Goal: Transaction & Acquisition: Purchase product/service

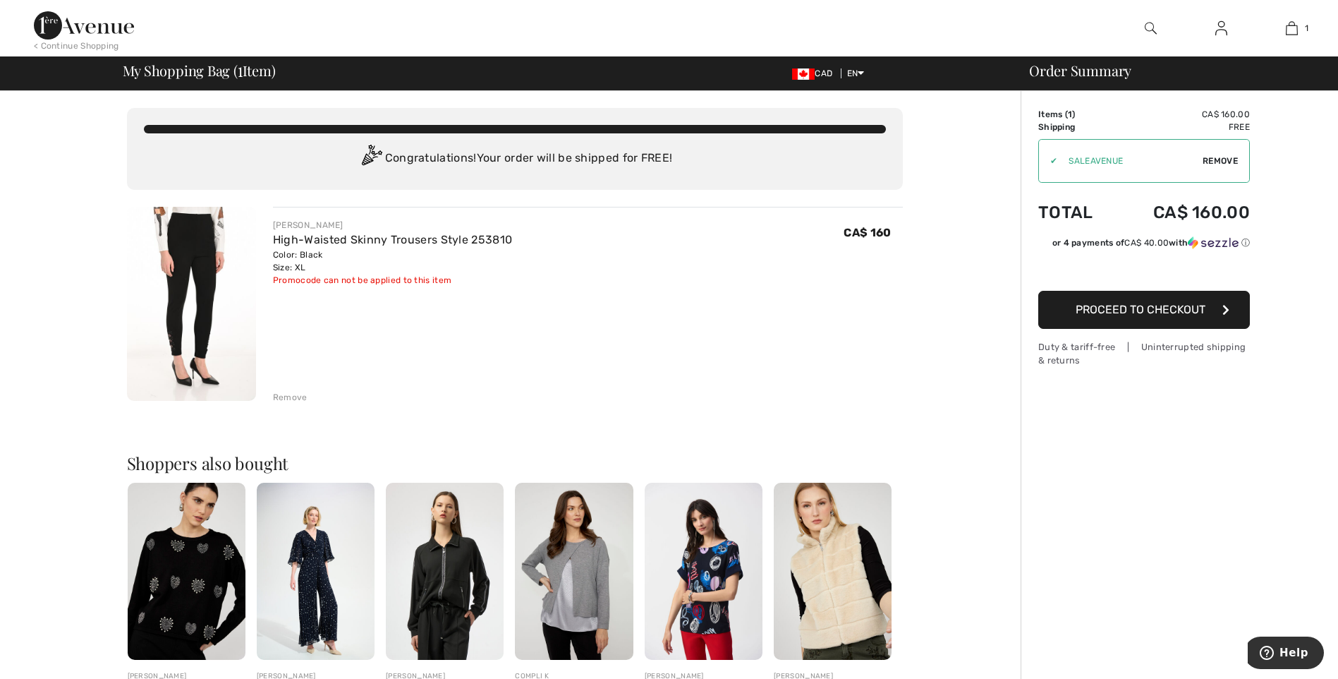
click at [1102, 310] on span "Proceed to Checkout" at bounding box center [1141, 309] width 130 height 13
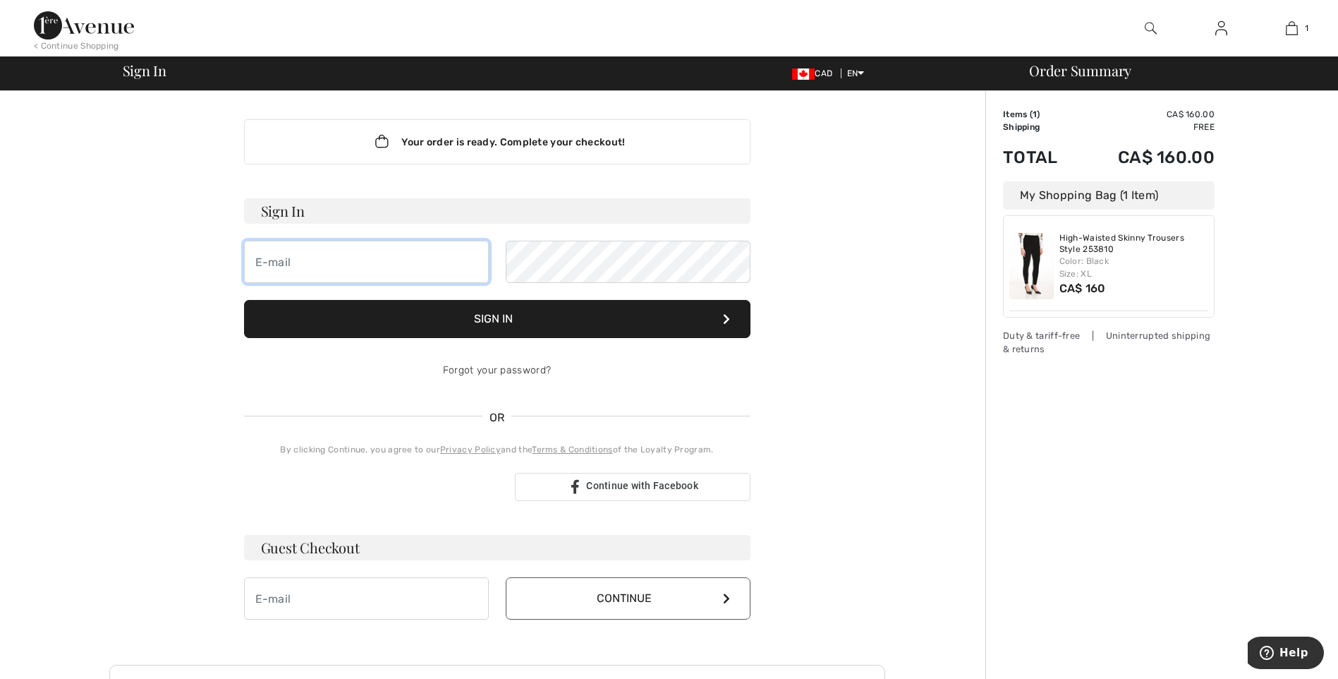
click at [258, 259] on input "email" at bounding box center [366, 262] width 245 height 42
type input "[EMAIL_ADDRESS][PERSON_NAME][DOMAIN_NAME]"
click at [502, 322] on button "Sign In" at bounding box center [497, 319] width 507 height 38
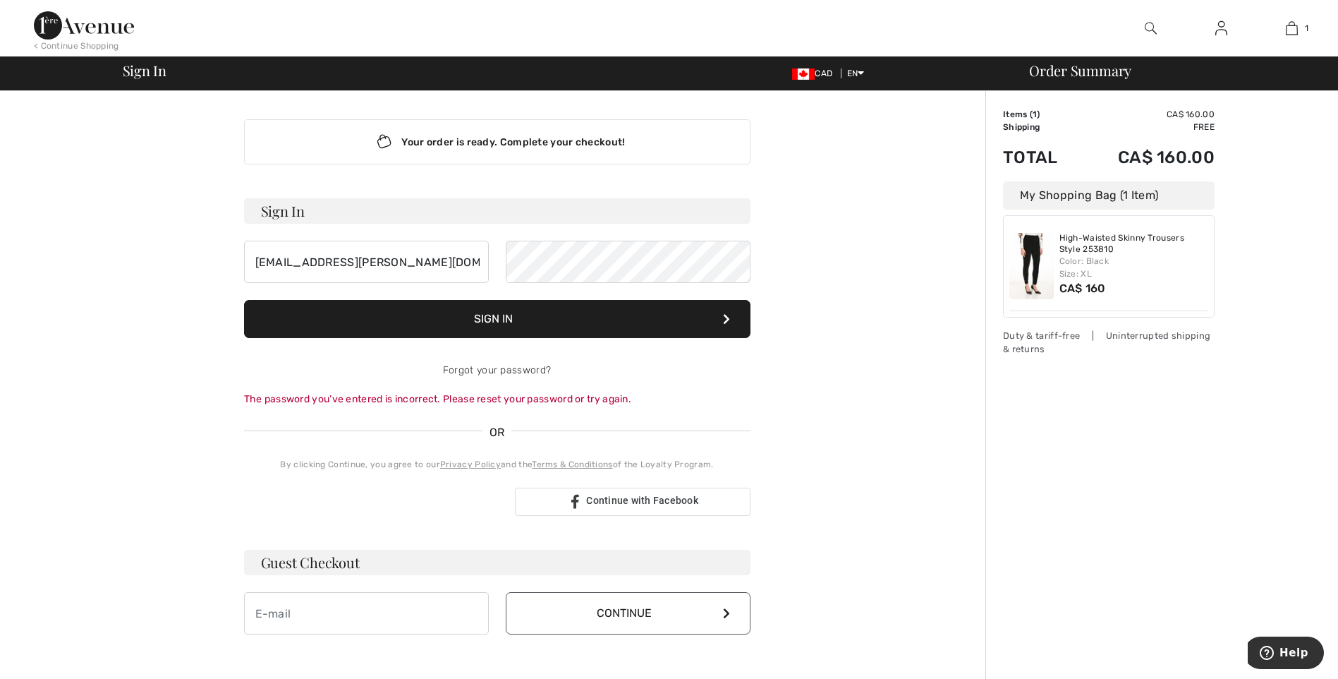
click at [520, 313] on button "Sign In" at bounding box center [497, 319] width 507 height 38
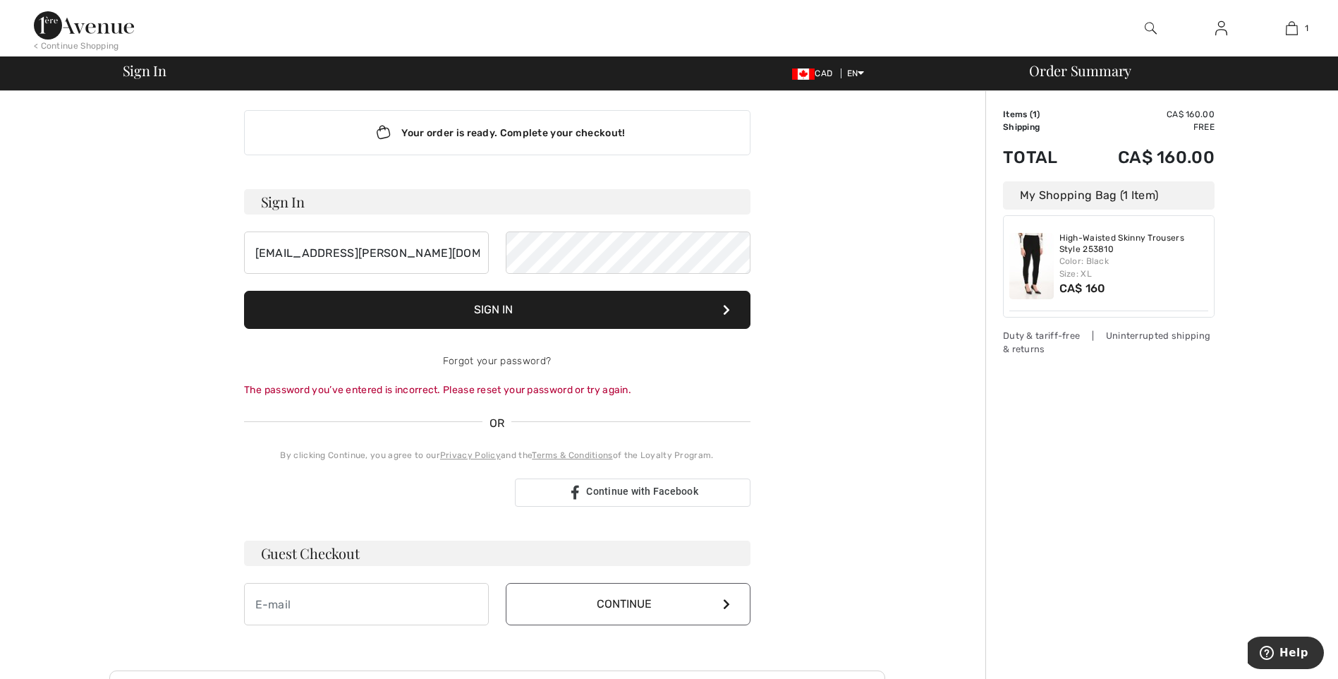
scroll to position [71, 0]
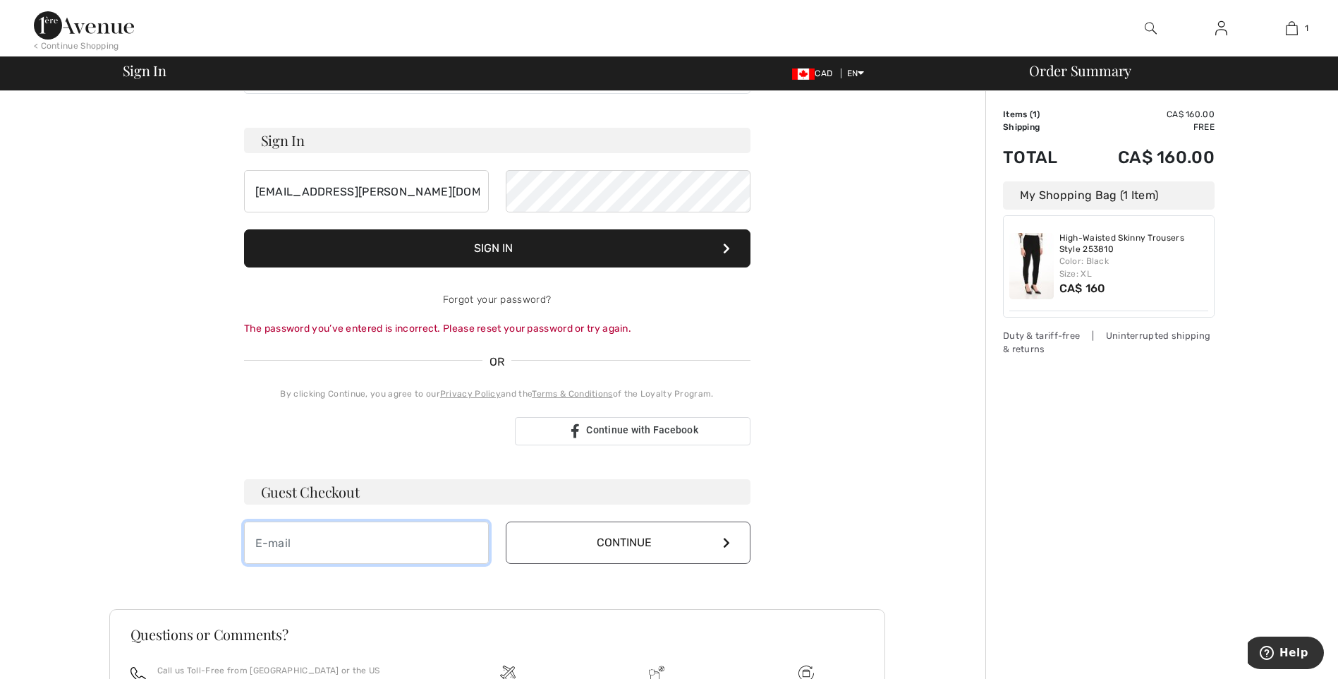
click at [256, 543] on input "email" at bounding box center [366, 542] width 245 height 42
type input "[EMAIL_ADDRESS][PERSON_NAME][DOMAIN_NAME]"
click at [626, 540] on button "Continue" at bounding box center [628, 542] width 245 height 42
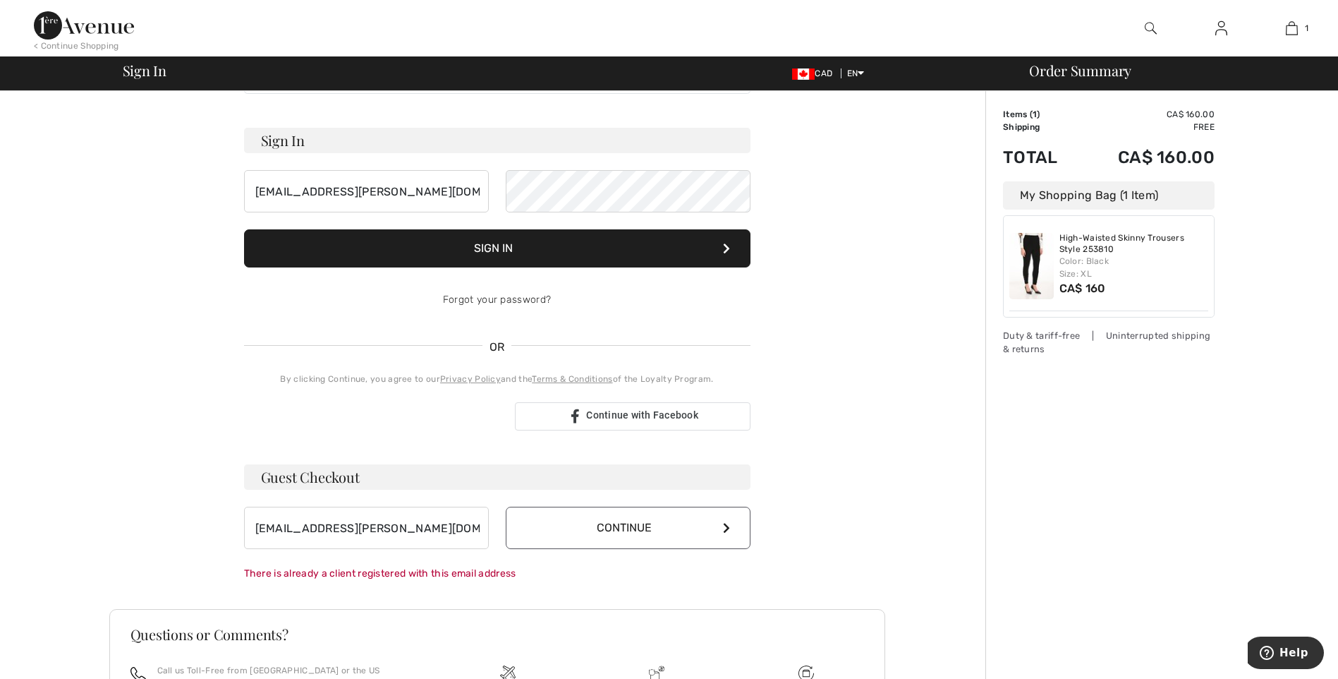
click at [515, 247] on button "Sign In" at bounding box center [497, 248] width 507 height 38
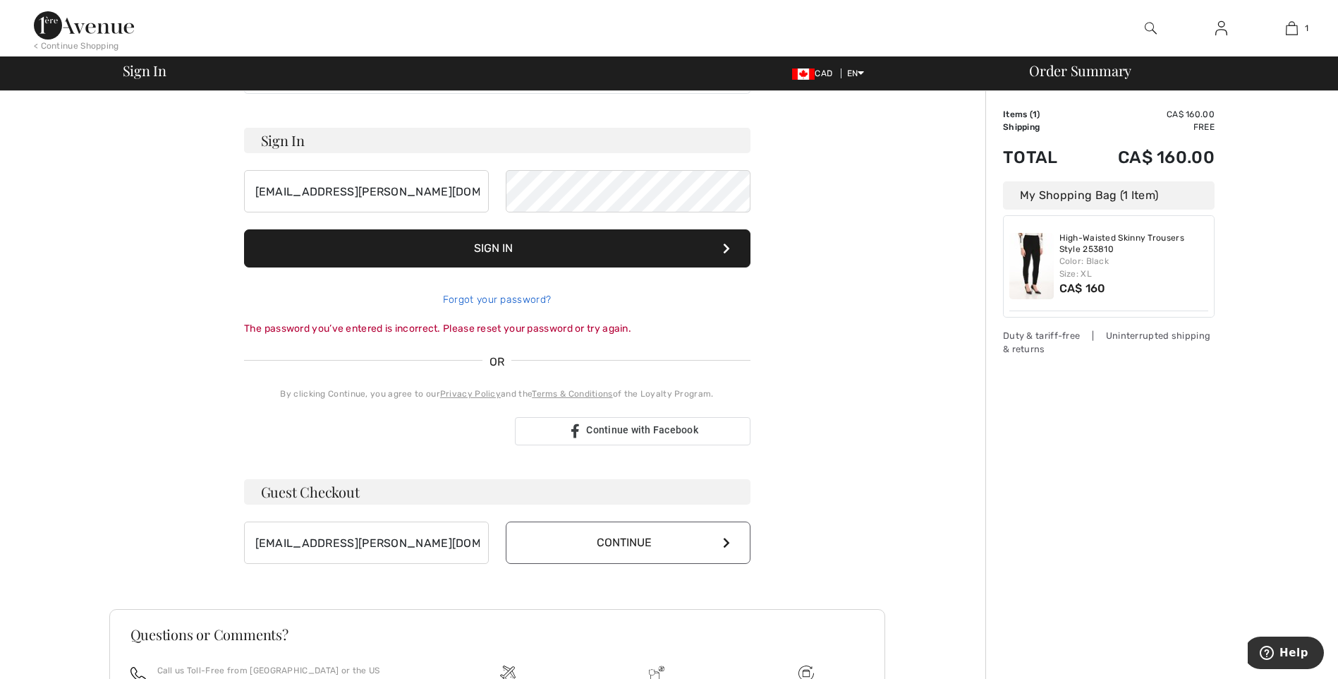
click at [481, 298] on link "Forgot your password?" at bounding box center [497, 299] width 108 height 12
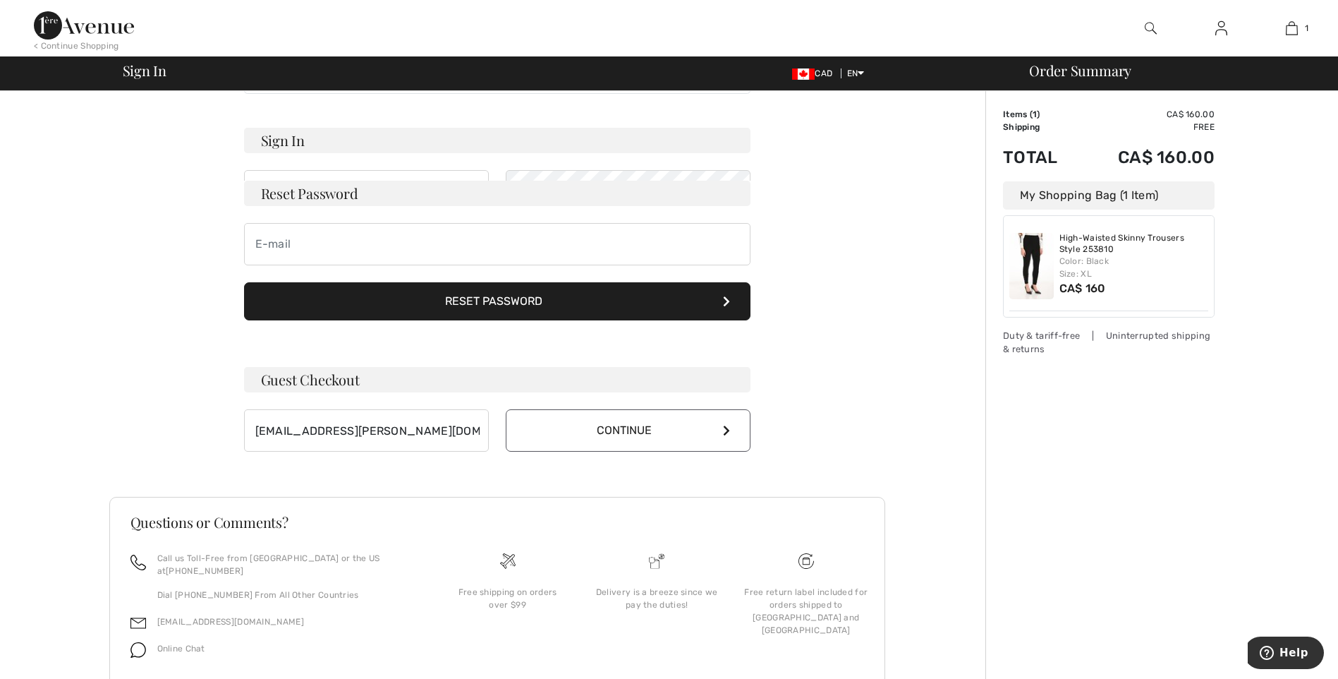
scroll to position [70, 0]
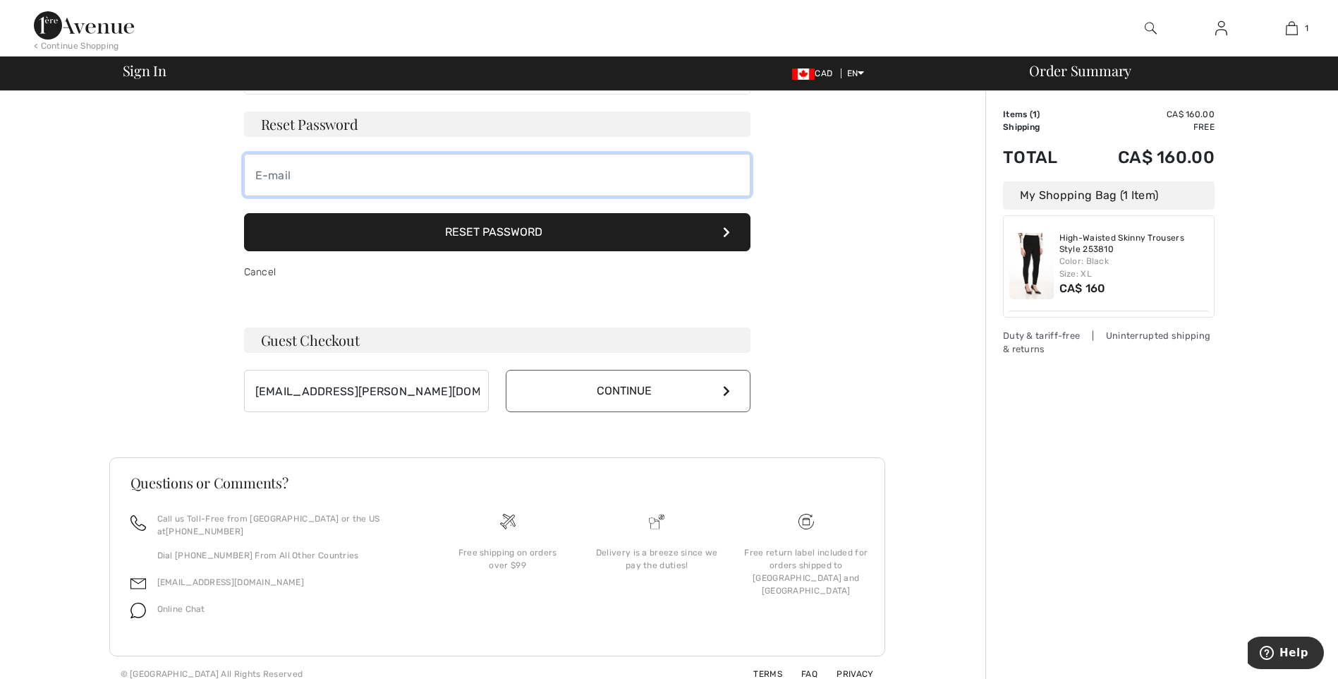
click at [270, 172] on input "email" at bounding box center [497, 175] width 507 height 42
drag, startPoint x: 266, startPoint y: 173, endPoint x: 479, endPoint y: 165, distance: 213.2
click at [485, 165] on input "email" at bounding box center [497, 175] width 507 height 42
click at [258, 173] on input "email" at bounding box center [497, 175] width 507 height 42
type input "[EMAIL_ADDRESS][PERSON_NAME][DOMAIN_NAME]"
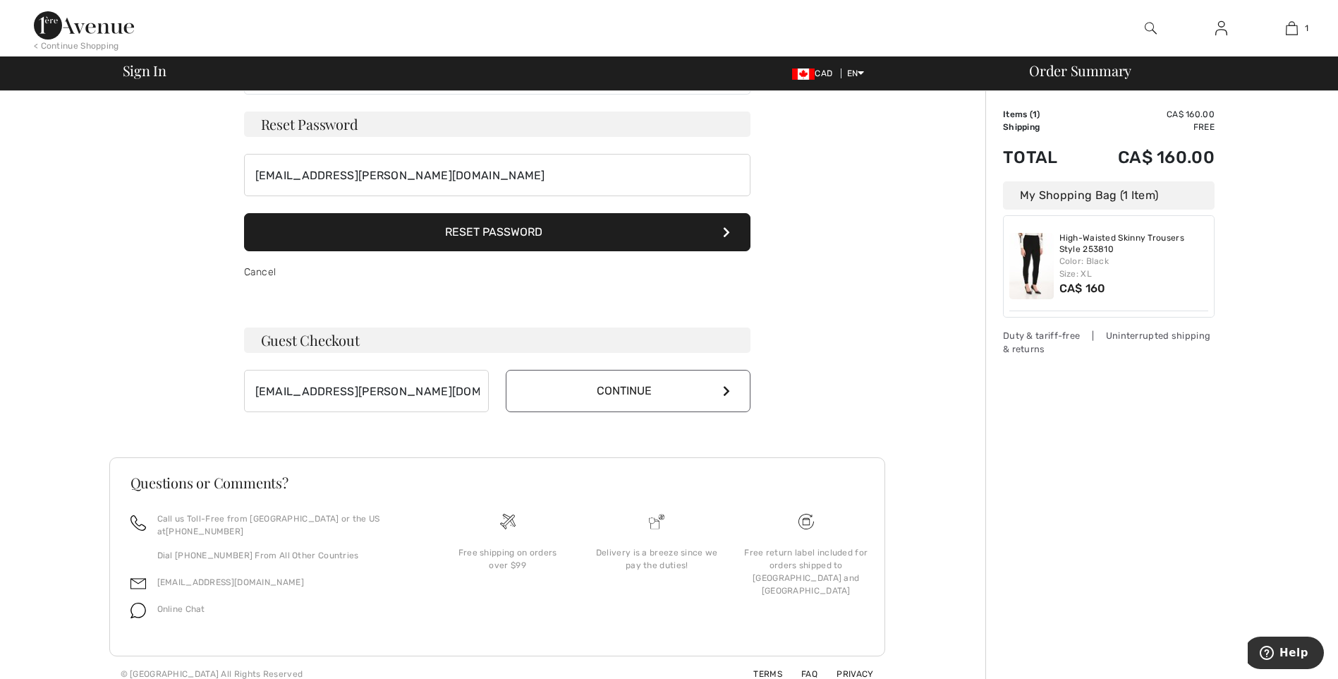
click at [495, 228] on button "Reset Password" at bounding box center [497, 232] width 507 height 38
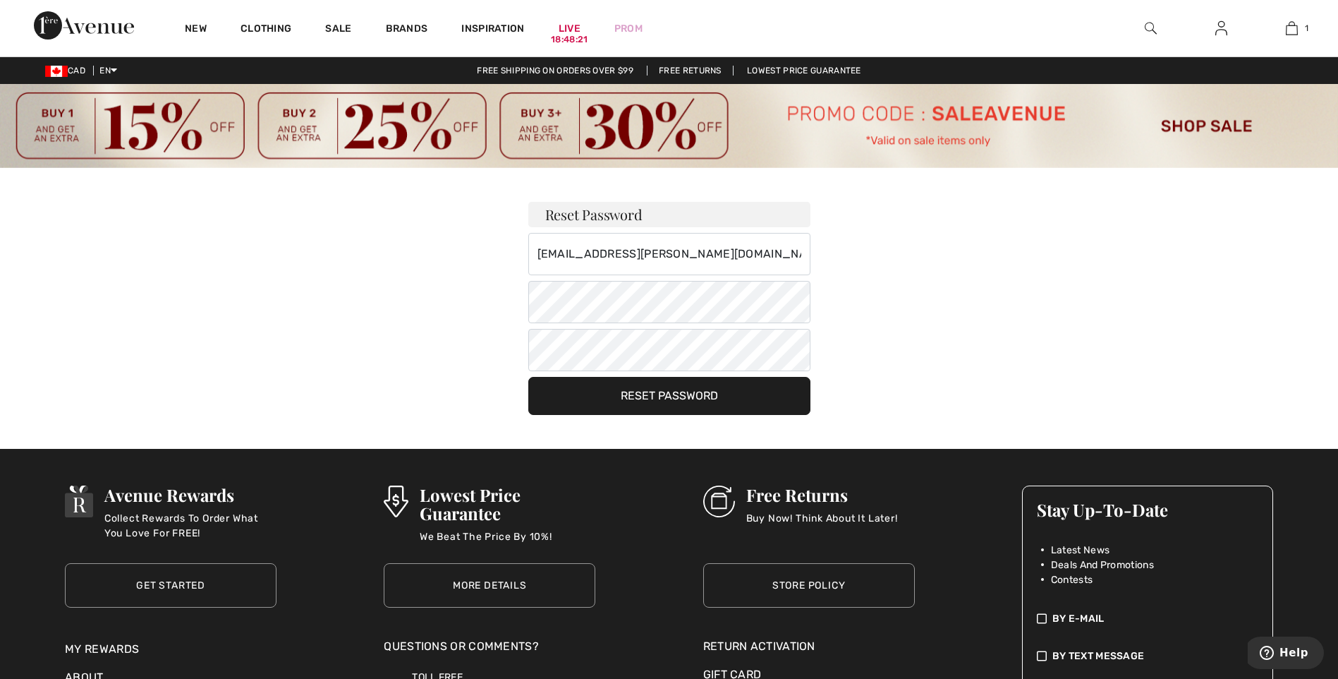
click at [689, 392] on button "Reset Password" at bounding box center [669, 396] width 282 height 38
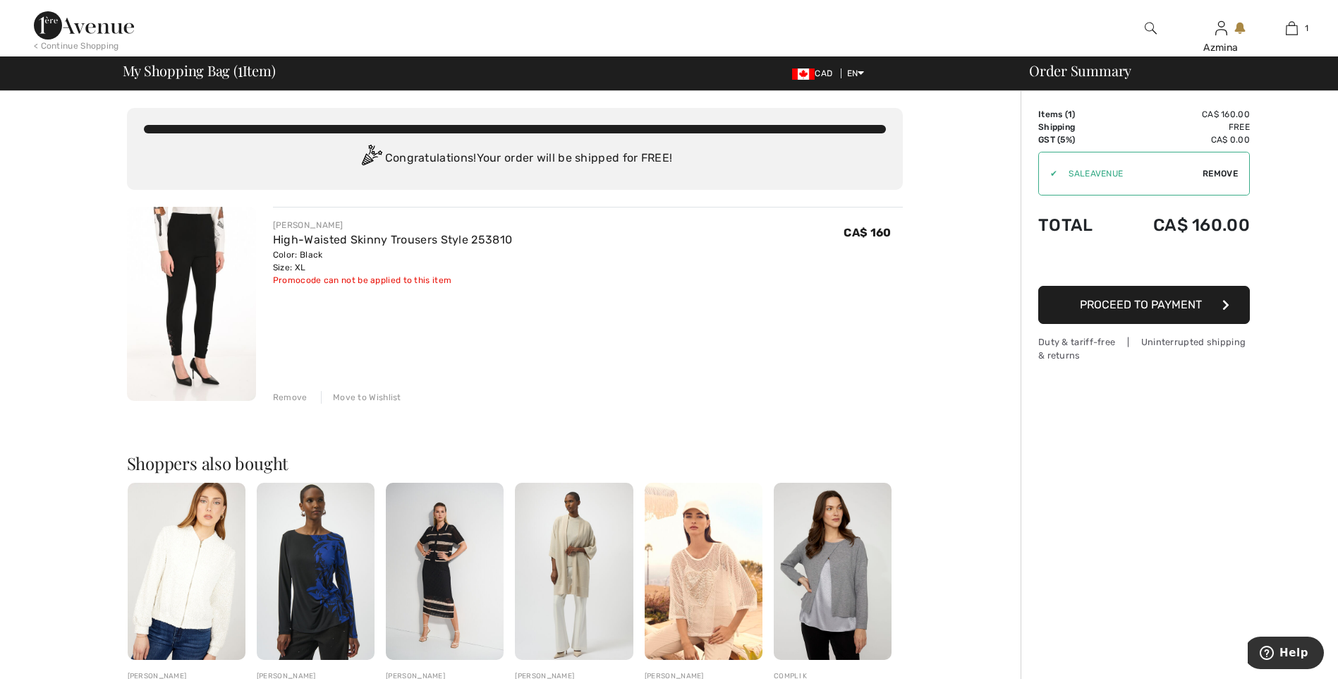
click at [1105, 312] on button "Proceed to Payment" at bounding box center [1144, 305] width 212 height 38
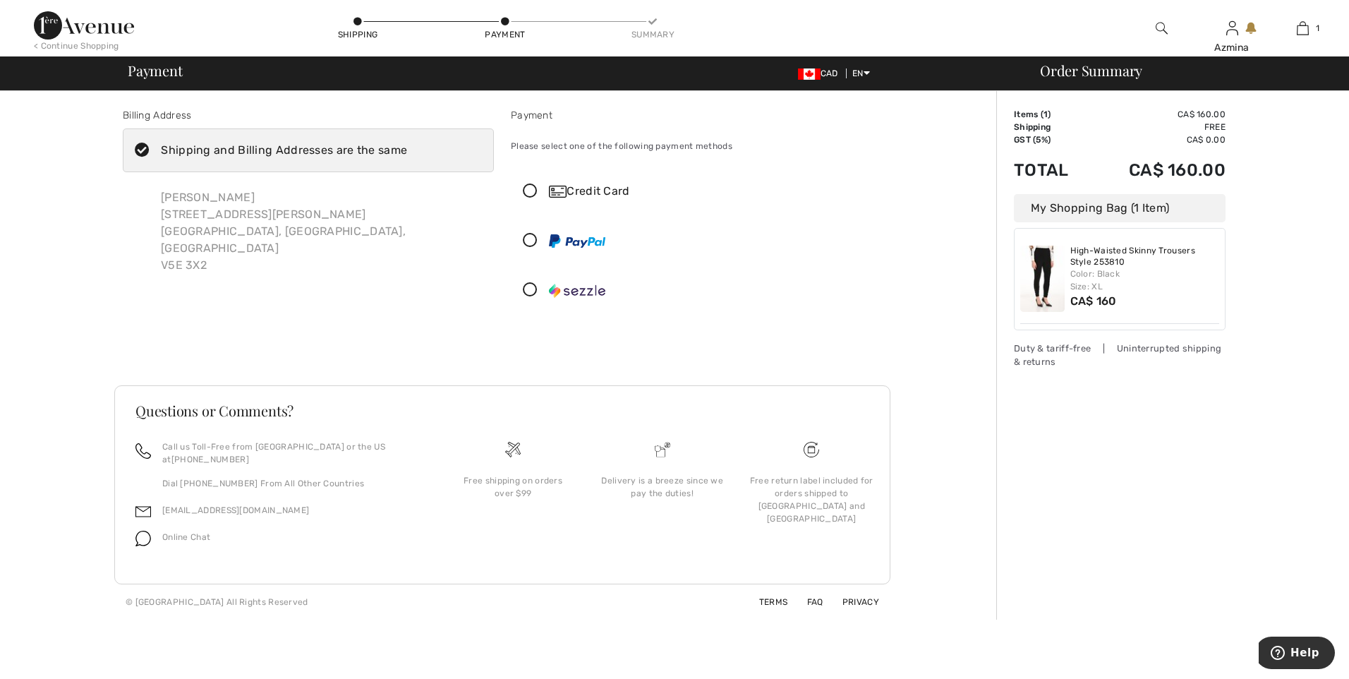
click at [581, 189] on div "Credit Card" at bounding box center [710, 191] width 323 height 17
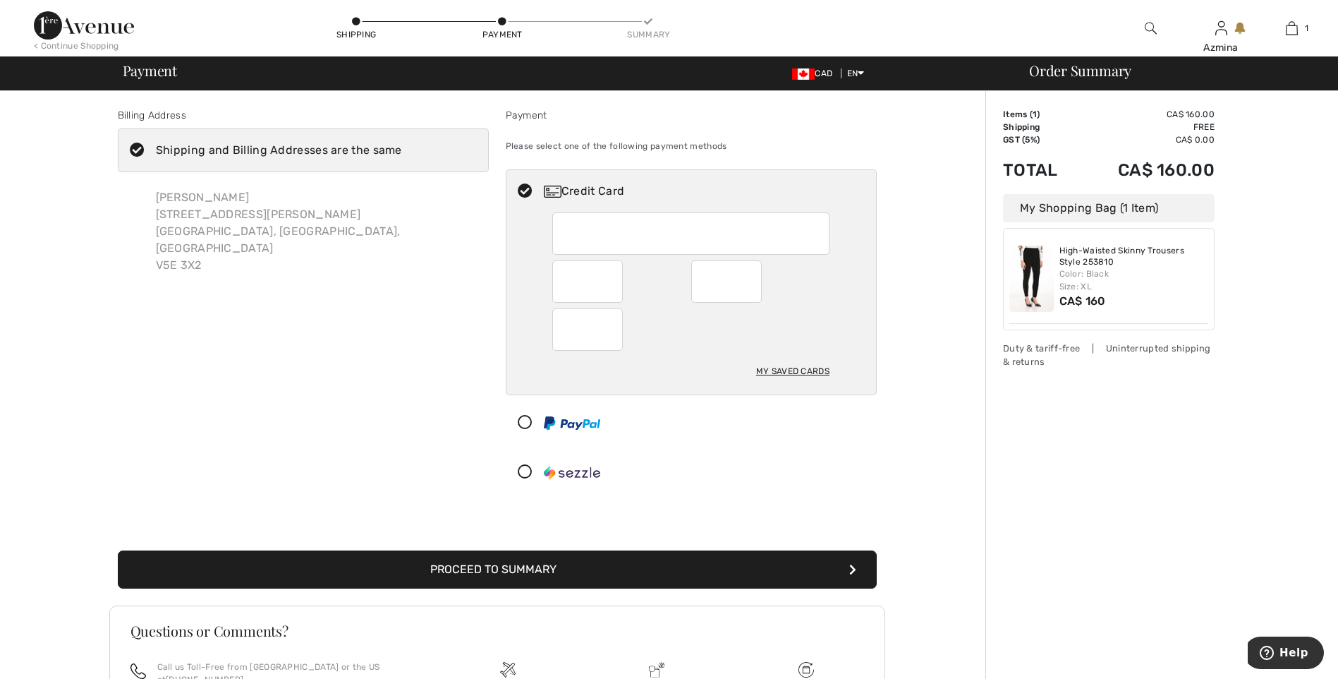
click at [325, 351] on div "Billing Address Shipping and Billing Addresses are the same Azmina Virani 7878 …" at bounding box center [303, 304] width 388 height 392
click at [588, 565] on button "Proceed to Summary" at bounding box center [497, 569] width 759 height 38
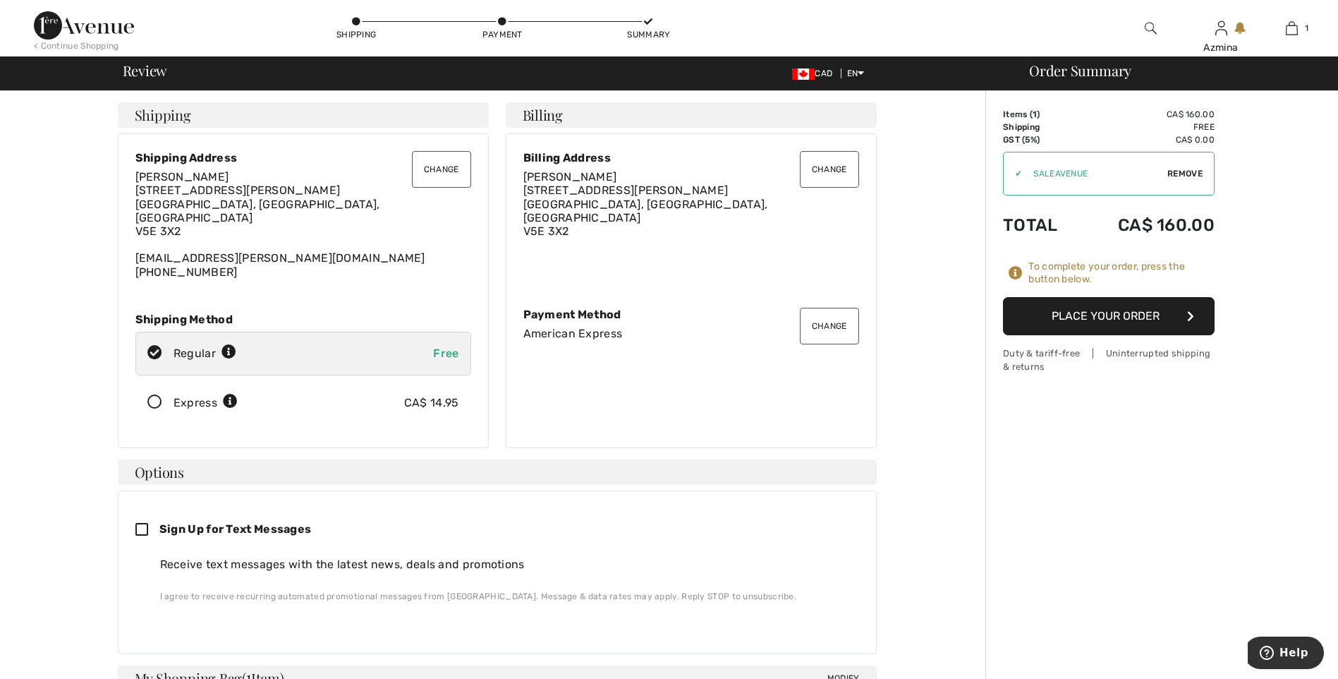
click at [1113, 318] on button "Place Your Order" at bounding box center [1109, 316] width 212 height 38
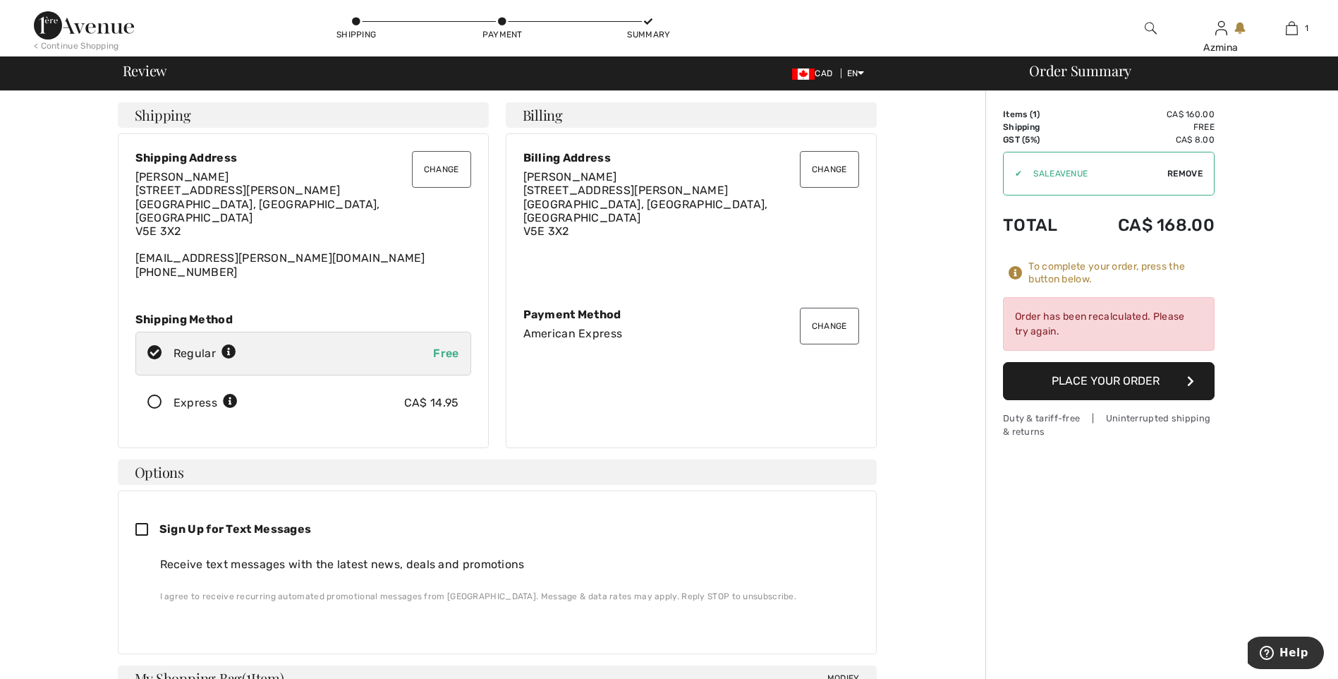
click at [1084, 382] on button "Place Your Order" at bounding box center [1109, 381] width 212 height 38
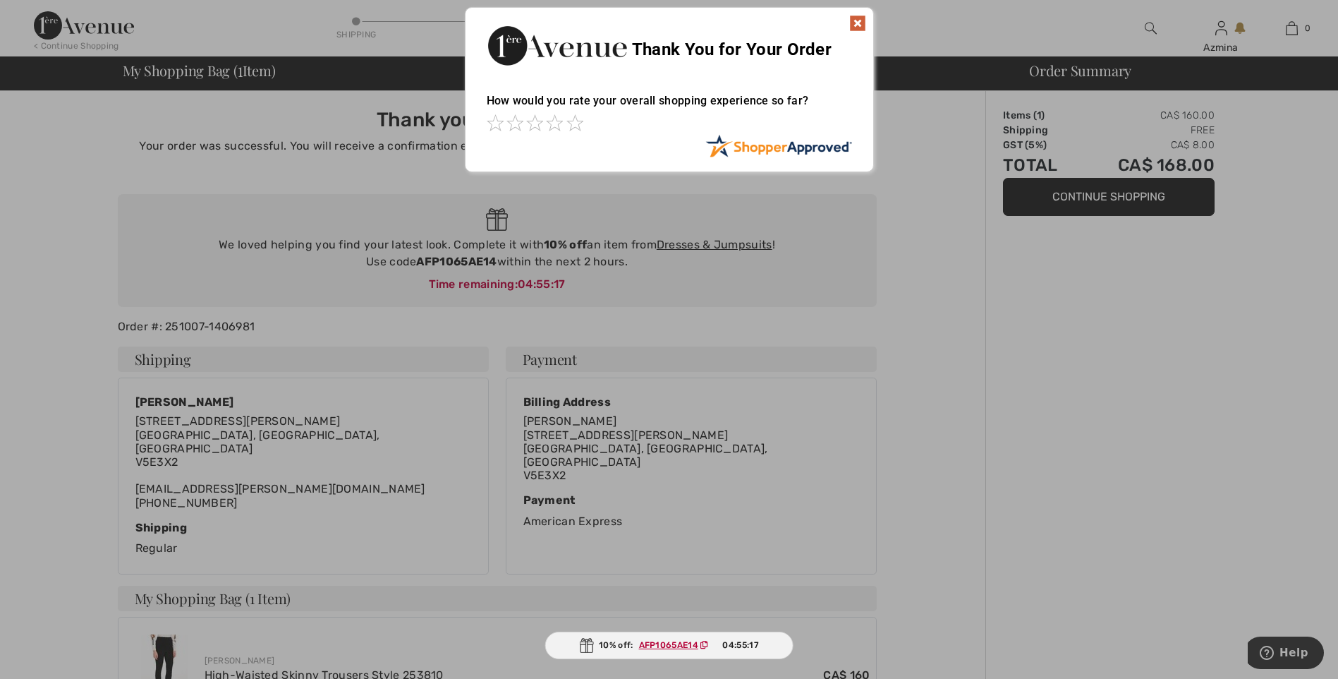
click at [856, 21] on img at bounding box center [857, 23] width 17 height 17
